Goal: Task Accomplishment & Management: Use online tool/utility

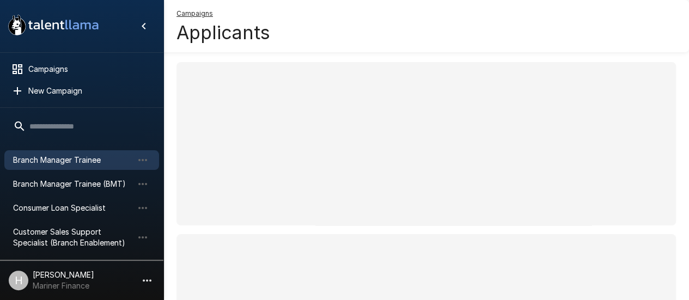
scroll to position [109, 0]
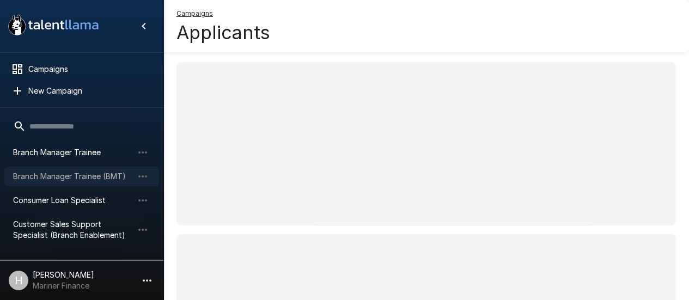
click at [51, 179] on span "Branch Manager Trainee (BMT)" at bounding box center [73, 176] width 120 height 11
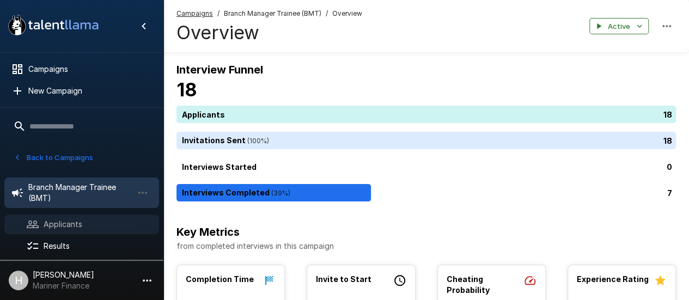
click at [100, 222] on span "Applicants" at bounding box center [97, 224] width 107 height 11
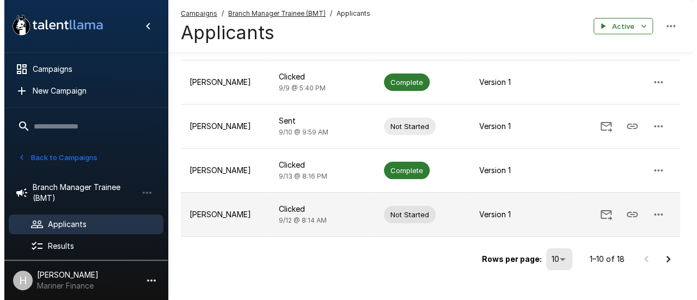
scroll to position [381, 0]
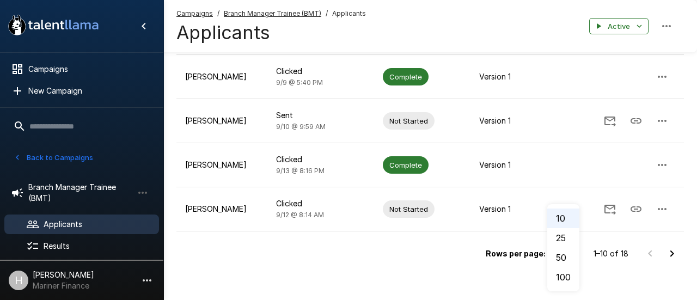
click at [557, 240] on li "25" at bounding box center [563, 238] width 32 height 20
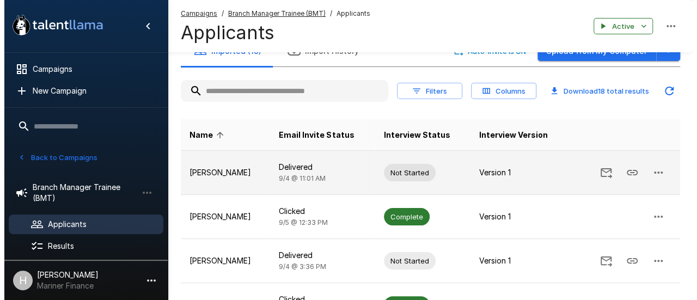
scroll to position [0, 0]
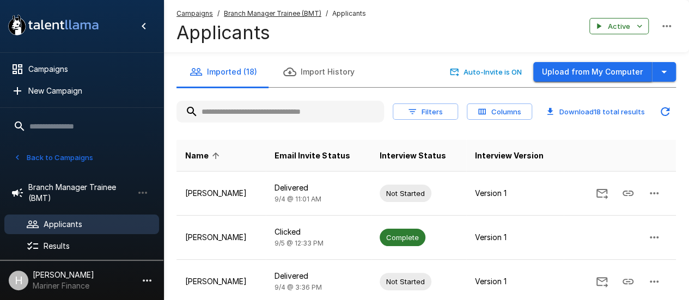
click at [611, 78] on button "Upload from My Computer" at bounding box center [592, 72] width 119 height 20
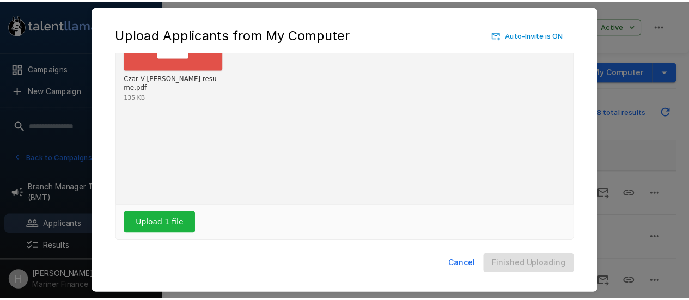
scroll to position [85, 0]
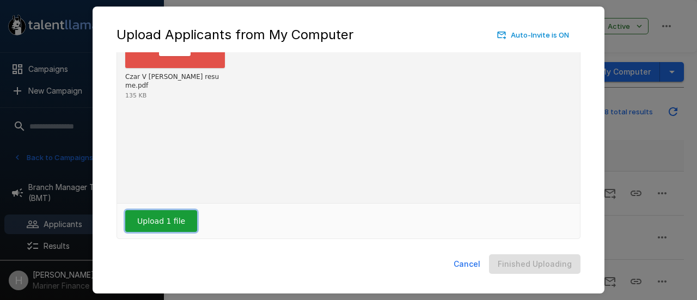
click at [185, 211] on button "Upload 1 file" at bounding box center [161, 221] width 72 height 22
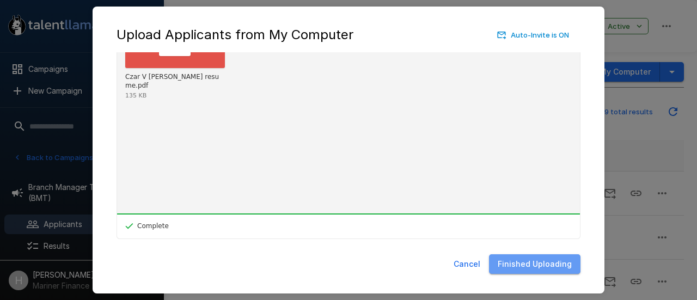
click at [556, 273] on button "Finished Uploading" at bounding box center [534, 264] width 91 height 20
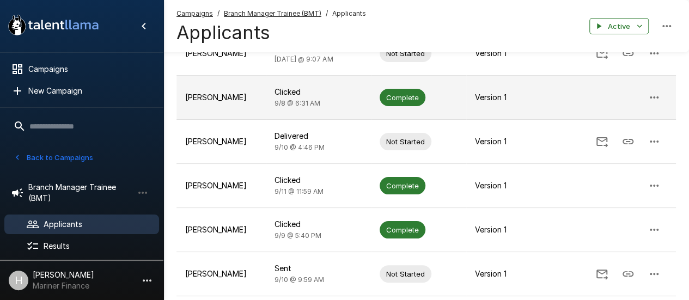
scroll to position [218, 0]
